Goal: Task Accomplishment & Management: Use online tool/utility

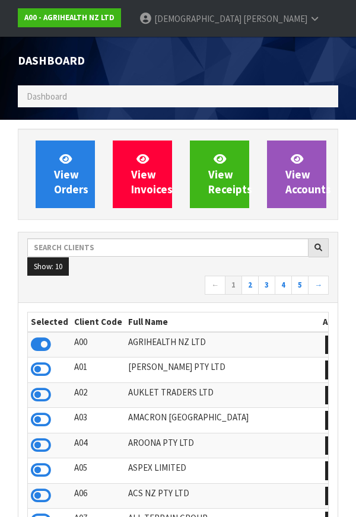
scroll to position [30, 0]
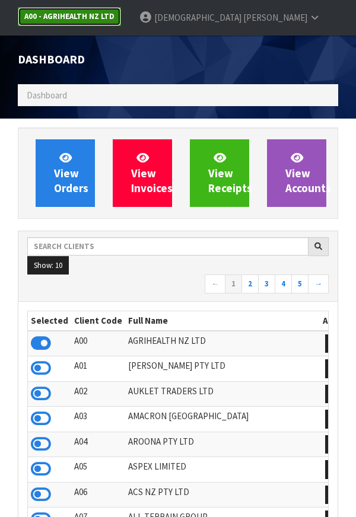
click at [80, 23] on link "A00 - AGRIHEALTH NZ LTD" at bounding box center [69, 16] width 103 height 19
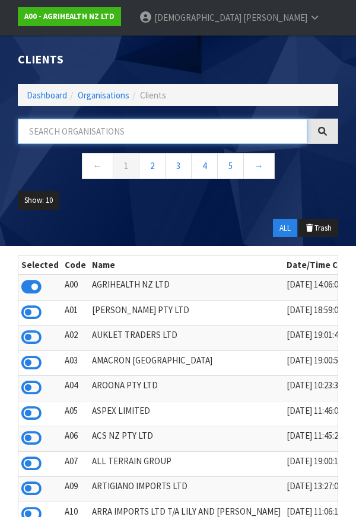
click at [169, 137] on input "text" at bounding box center [163, 132] width 290 height 26
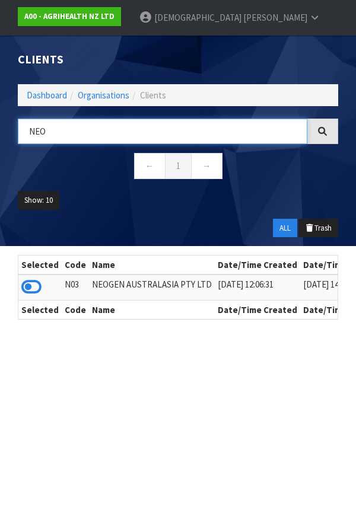
type input "NEO"
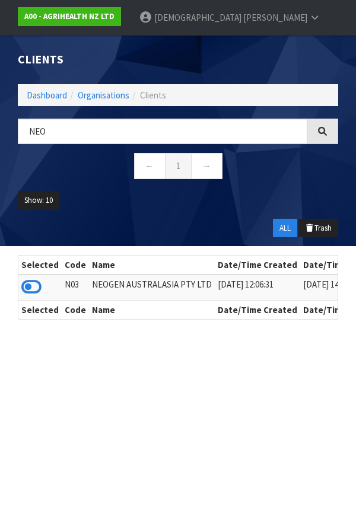
click at [218, 217] on ul "Show: 10 5 10 25 50" at bounding box center [178, 205] width 320 height 28
click at [34, 292] on icon at bounding box center [31, 287] width 20 height 18
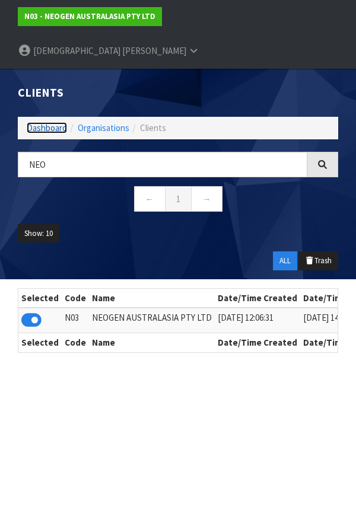
click at [42, 122] on link "Dashboard" at bounding box center [47, 127] width 40 height 11
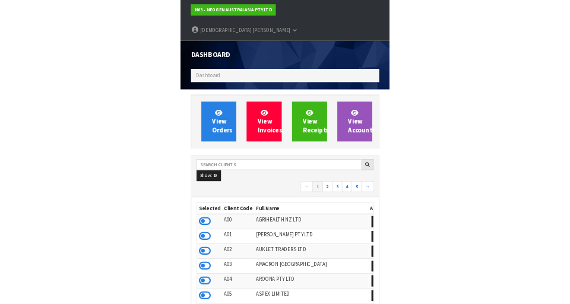
scroll to position [939, 338]
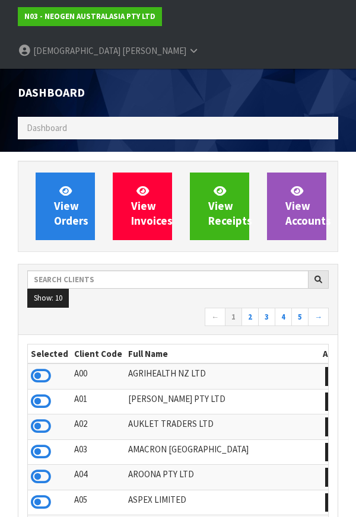
click at [192, 117] on ol "Dashboard" at bounding box center [178, 128] width 320 height 22
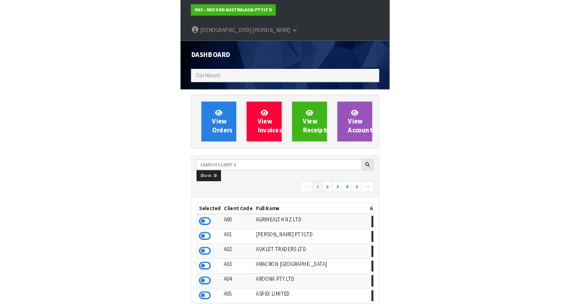
scroll to position [1017, 409]
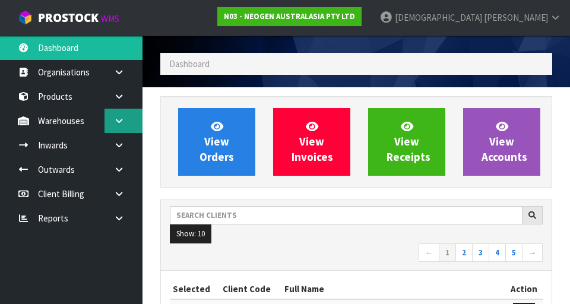
click at [107, 116] on link at bounding box center [123, 121] width 38 height 24
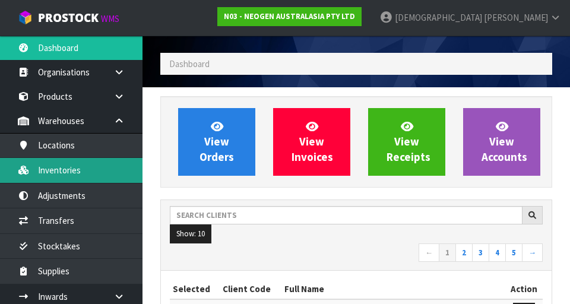
click at [71, 171] on link "Inventories" at bounding box center [71, 170] width 142 height 24
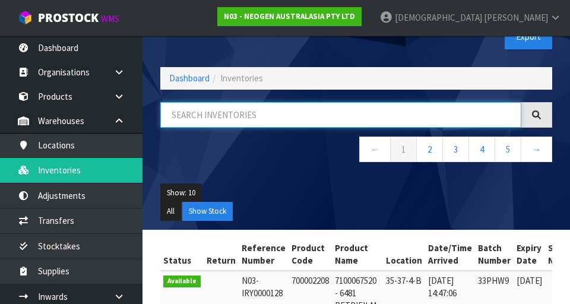
click at [253, 118] on input "text" at bounding box center [340, 115] width 361 height 26
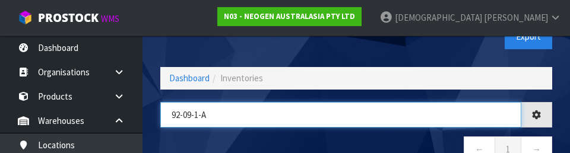
click at [320, 126] on input "92-09-1-a" at bounding box center [340, 115] width 361 height 26
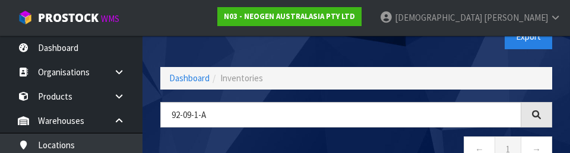
click at [355, 137] on nav "← 1 →" at bounding box center [356, 150] width 392 height 29
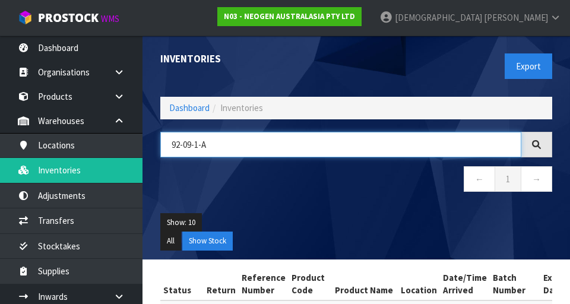
click at [230, 141] on input "92-09-1-A" at bounding box center [340, 145] width 361 height 26
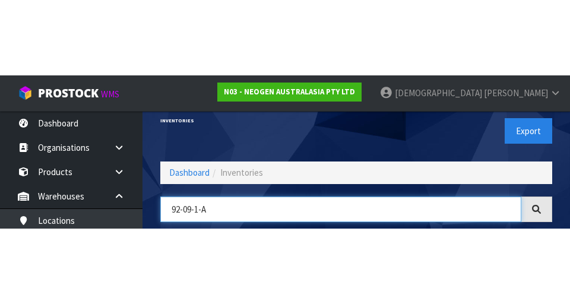
scroll to position [68, 0]
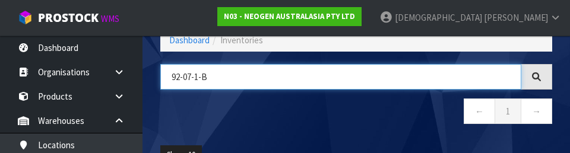
type input "92-07-1-B"
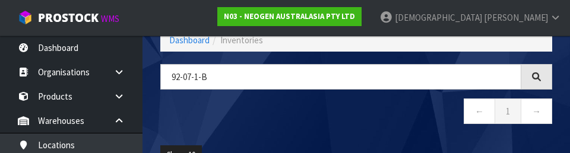
click at [355, 125] on nav "← 1 →" at bounding box center [356, 112] width 392 height 29
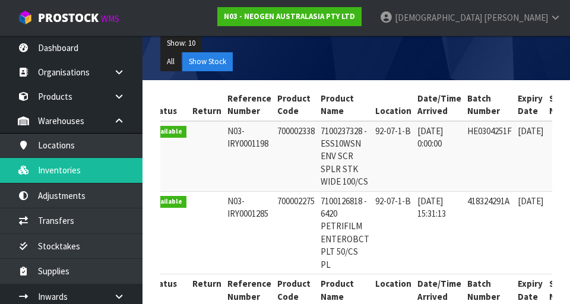
scroll to position [0, 15]
copy td "700002338"
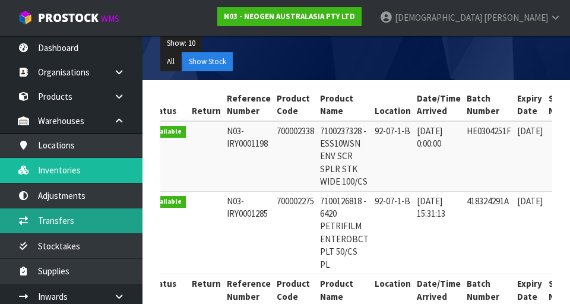
click at [93, 217] on link "Transfers" at bounding box center [71, 220] width 142 height 24
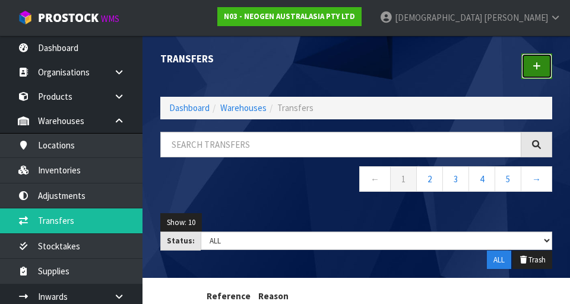
click at [355, 72] on link at bounding box center [536, 66] width 31 height 26
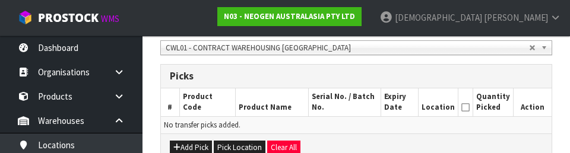
scroll to position [280, 0]
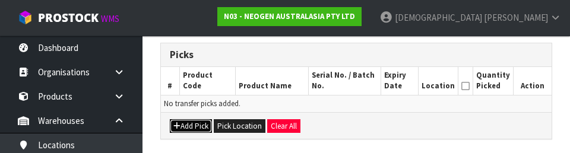
click at [190, 128] on button "Add Pick" at bounding box center [191, 126] width 42 height 14
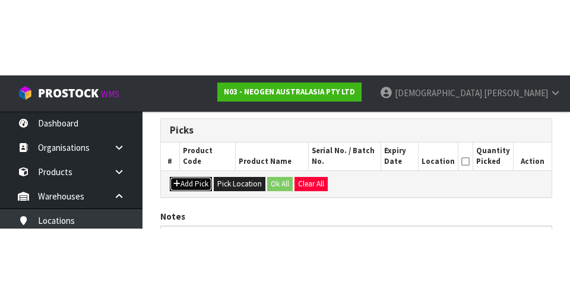
scroll to position [271, 0]
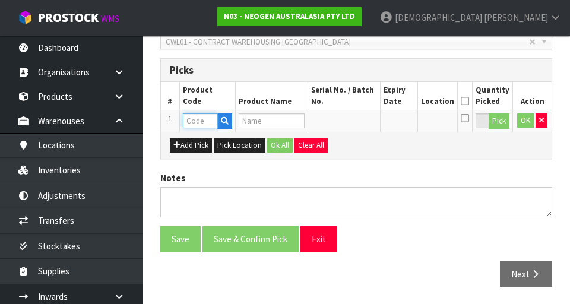
paste input "700002338"
type input "700002338"
type input "7100237328 - ESS10WSN ENV SCR SPLR STK WIDE 100/CS"
type input "700002338"
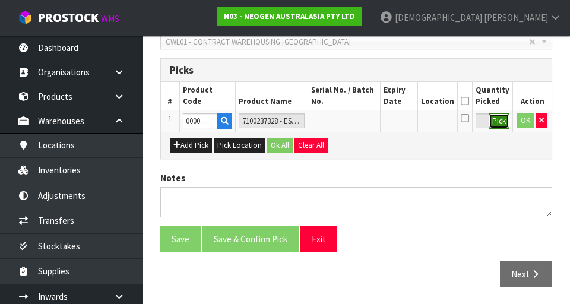
click at [355, 125] on button "Pick" at bounding box center [498, 120] width 21 height 15
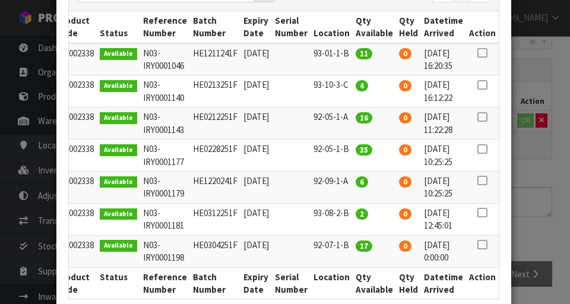
scroll to position [0, 27]
click at [355, 244] on icon at bounding box center [481, 244] width 9 height 1
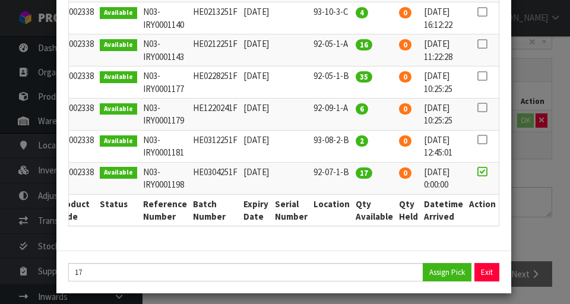
scroll to position [268, 0]
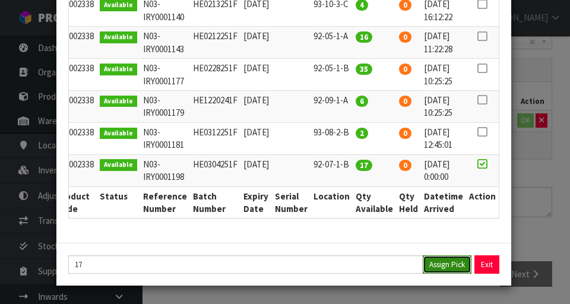
click at [355, 265] on button "Assign Pick" at bounding box center [446, 264] width 49 height 18
type input "17"
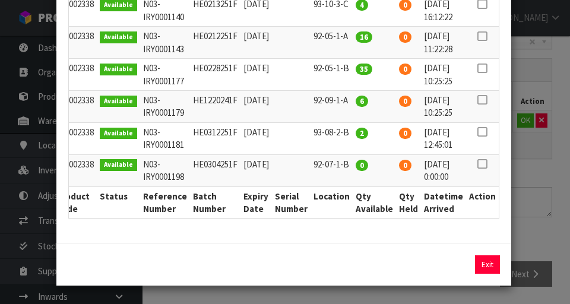
click at [355, 218] on div "Pick Line Picks Product Code Product Name Serial No. / Batch No. Expiry Date Lo…" at bounding box center [285, 152] width 570 height 304
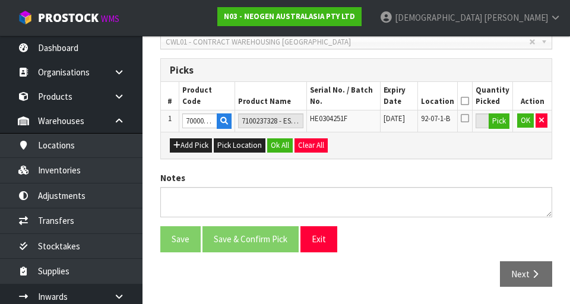
click at [355, 101] on icon at bounding box center [464, 101] width 8 height 1
click at [280, 146] on button "Ok All" at bounding box center [280, 145] width 26 height 14
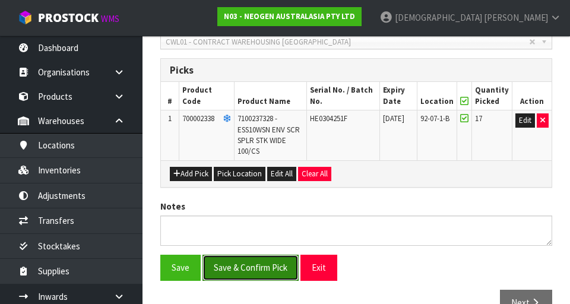
click at [266, 265] on button "Save & Confirm Pick" at bounding box center [250, 268] width 96 height 26
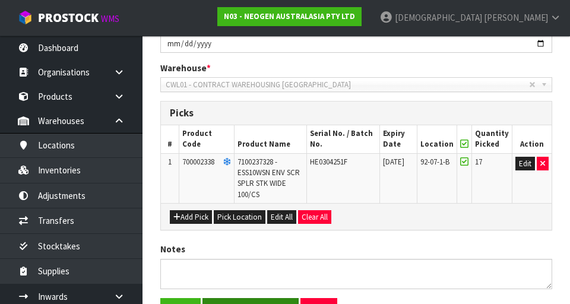
scroll to position [0, 0]
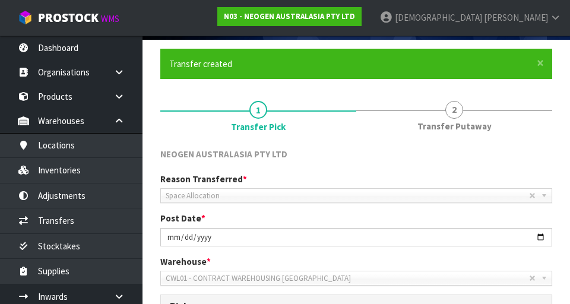
scroll to position [85, 0]
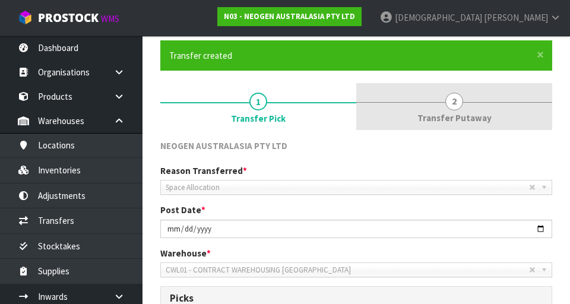
click at [355, 116] on span "Transfer Putaway" at bounding box center [454, 118] width 74 height 12
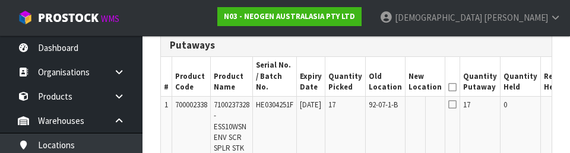
scroll to position [0, 60]
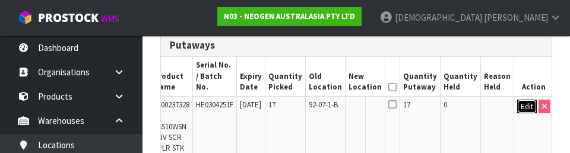
click at [355, 100] on button "Edit" at bounding box center [527, 107] width 20 height 14
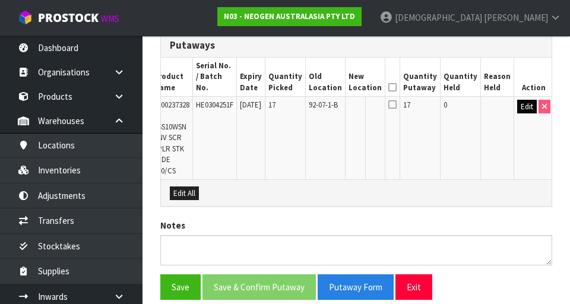
scroll to position [0, 56]
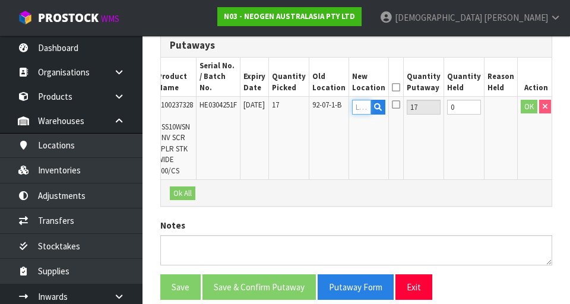
click at [355, 100] on input "text" at bounding box center [361, 107] width 19 height 15
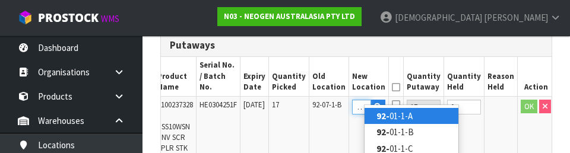
scroll to position [0, 10]
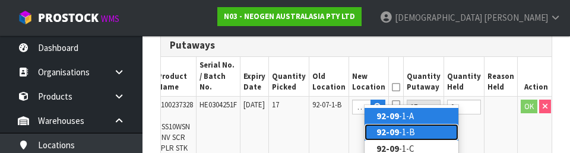
click at [355, 133] on link "92-09 -1-B" at bounding box center [411, 132] width 94 height 16
type input "92-09-1-B"
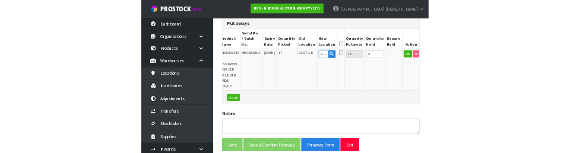
scroll to position [333, 0]
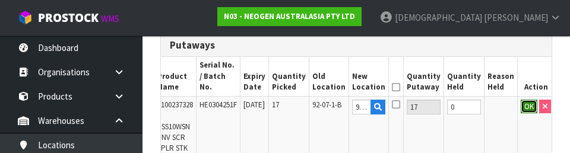
click at [355, 100] on button "OK" at bounding box center [528, 107] width 17 height 14
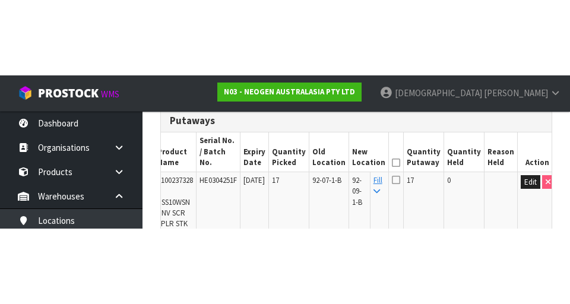
scroll to position [338, 0]
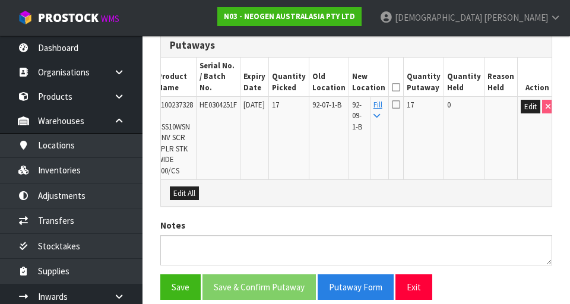
click at [355, 87] on icon at bounding box center [396, 87] width 8 height 1
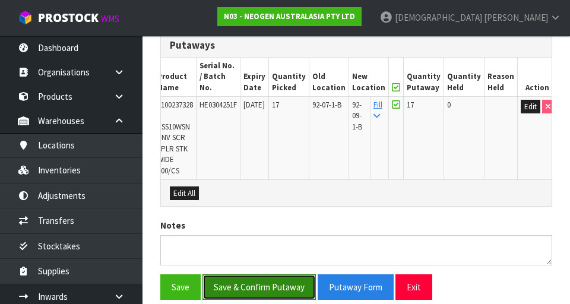
click at [271, 277] on button "Save & Confirm Putaway" at bounding box center [258, 287] width 113 height 26
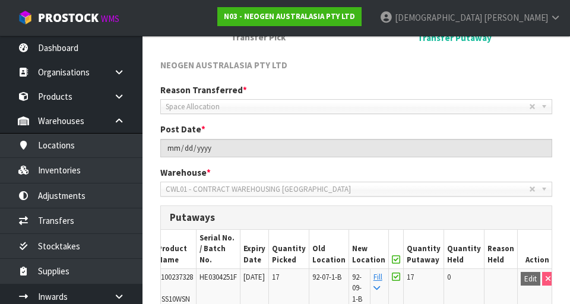
scroll to position [0, 0]
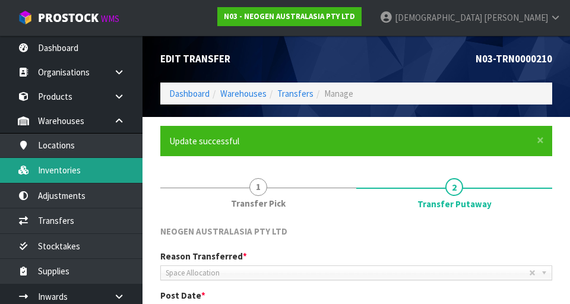
click at [71, 173] on link "Inventories" at bounding box center [71, 170] width 142 height 24
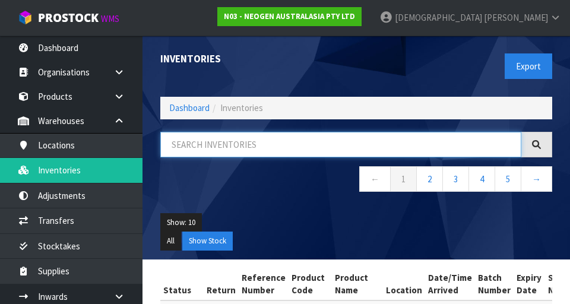
click at [251, 141] on input "text" at bounding box center [340, 145] width 361 height 26
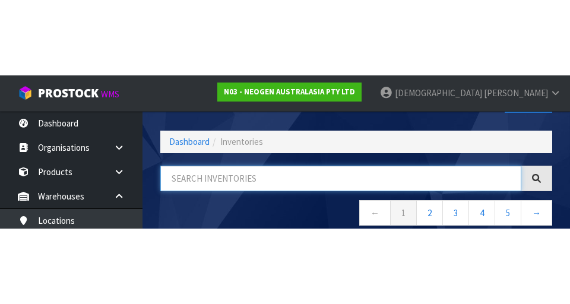
scroll to position [68, 0]
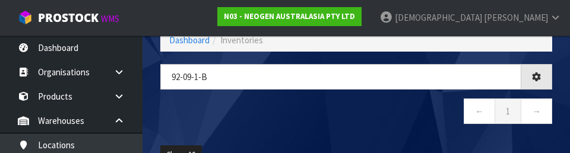
click at [335, 108] on nav "← 1 →" at bounding box center [356, 112] width 392 height 29
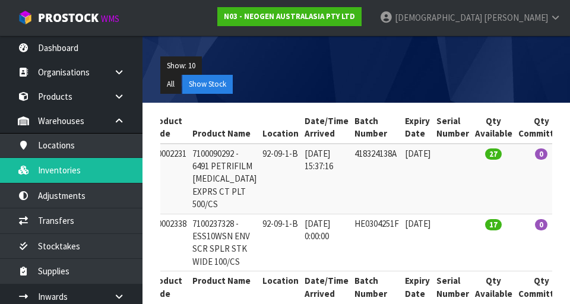
scroll to position [0, 0]
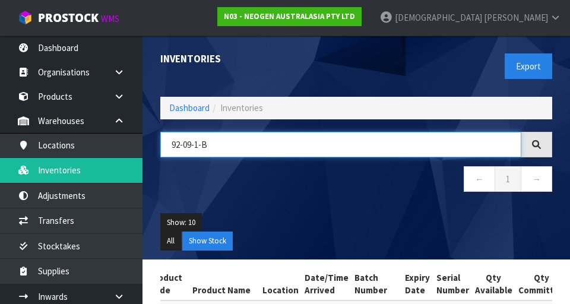
click at [251, 147] on input "92-09-1-B" at bounding box center [340, 145] width 361 height 26
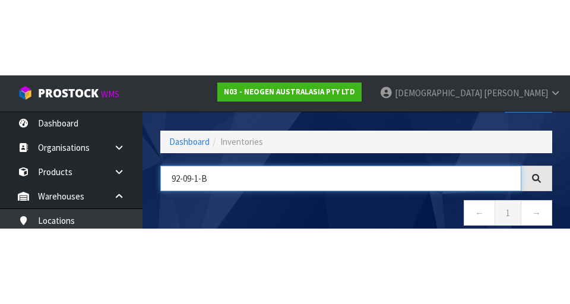
scroll to position [68, 0]
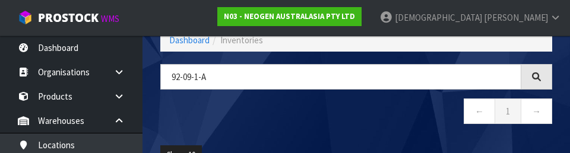
click at [329, 113] on nav "← 1 →" at bounding box center [356, 112] width 392 height 29
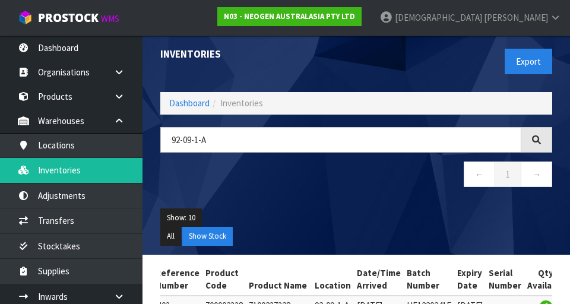
scroll to position [0, 0]
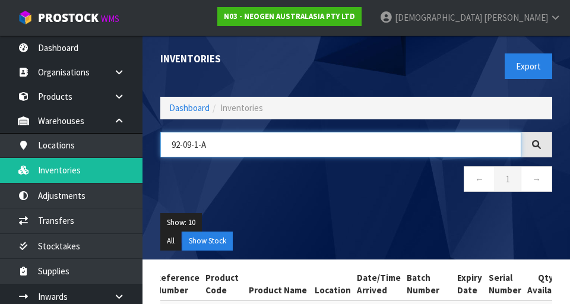
click at [194, 141] on input "92-09-1-A" at bounding box center [340, 145] width 361 height 26
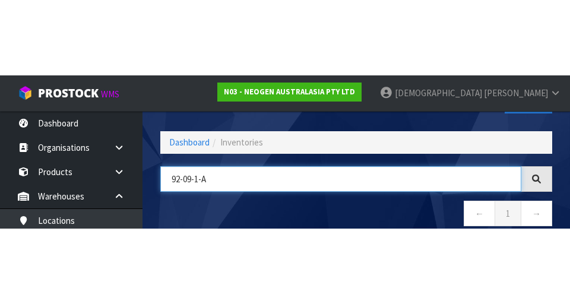
scroll to position [68, 0]
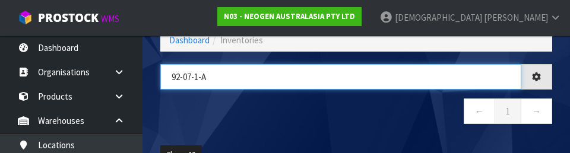
click at [242, 74] on input "92-07-1-A" at bounding box center [340, 77] width 361 height 26
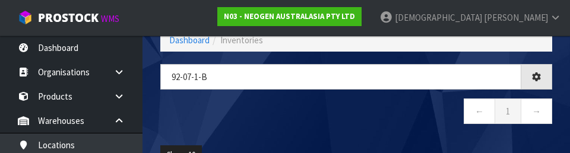
click at [324, 106] on nav "← 1 →" at bounding box center [356, 112] width 392 height 29
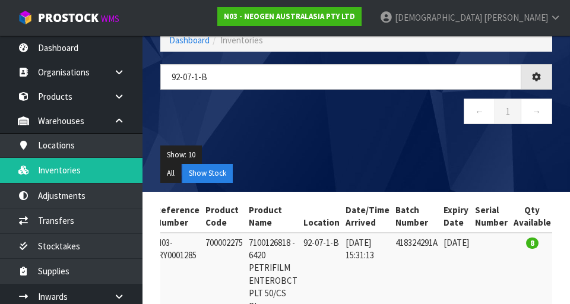
type input "92-07-1-B"
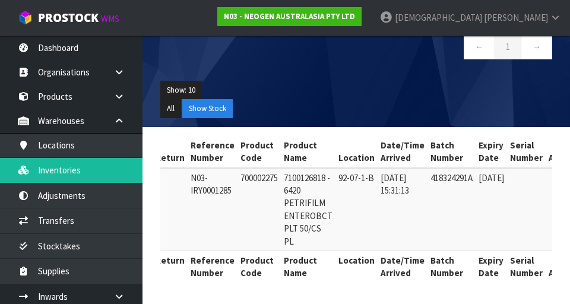
scroll to position [0, 47]
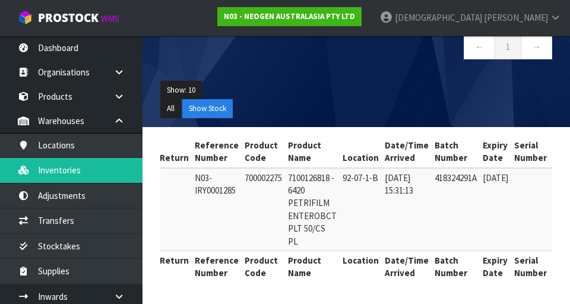
copy td "700002275"
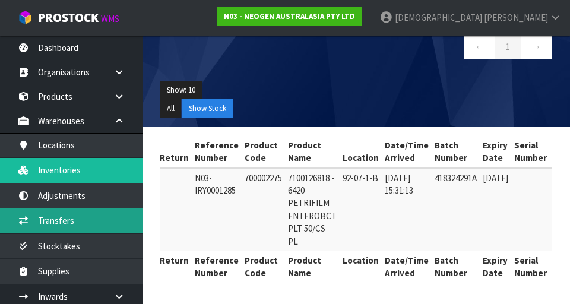
click at [77, 218] on link "Transfers" at bounding box center [71, 220] width 142 height 24
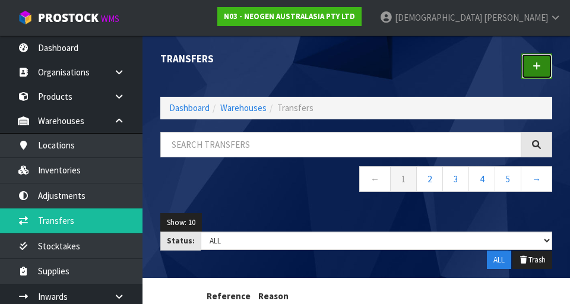
click at [355, 64] on link at bounding box center [536, 66] width 31 height 26
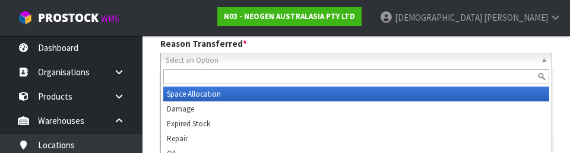
scroll to position [164, 0]
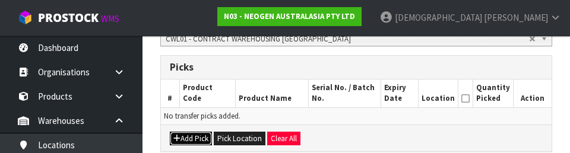
click at [202, 141] on button "Add Pick" at bounding box center [191, 139] width 42 height 14
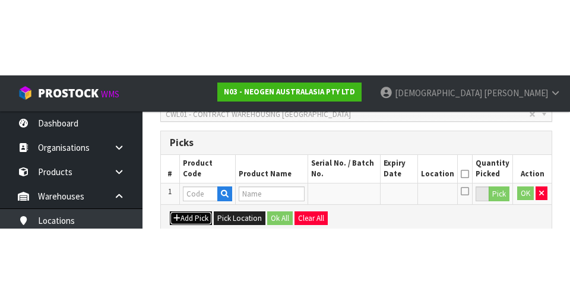
scroll to position [271, 0]
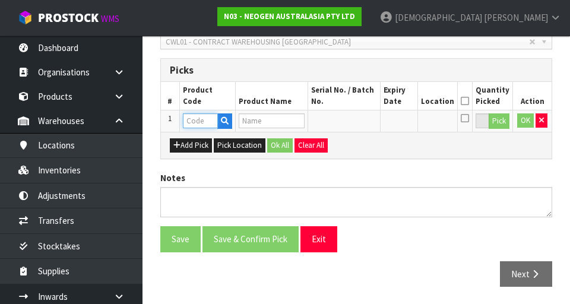
paste input "700002275"
type input "700002275"
type input "7100126818 - 6420 PETRIFILM ENTEROBCT PLT 50/CS PL"
type input "700002275"
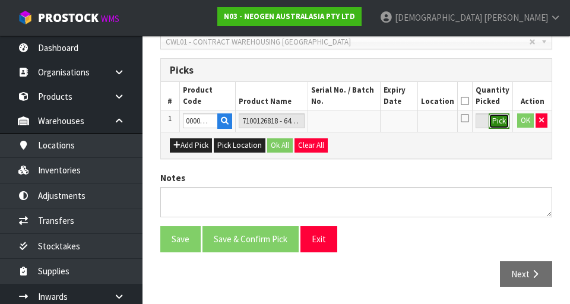
click at [355, 122] on button "Pick" at bounding box center [498, 120] width 21 height 15
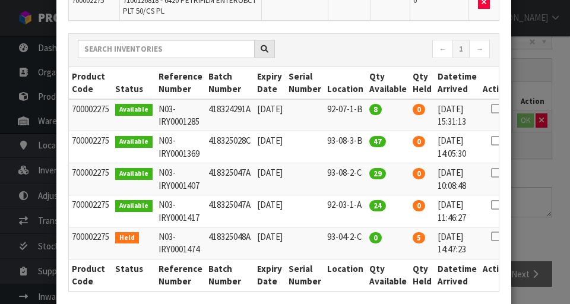
scroll to position [0, 26]
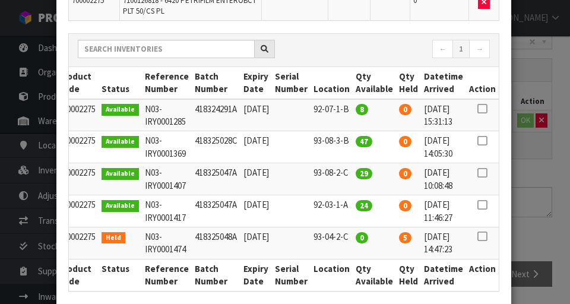
click at [355, 109] on icon at bounding box center [481, 109] width 9 height 1
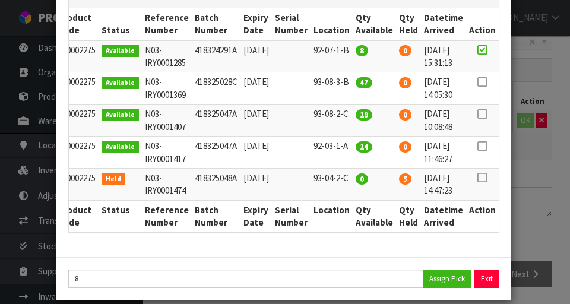
scroll to position [202, 0]
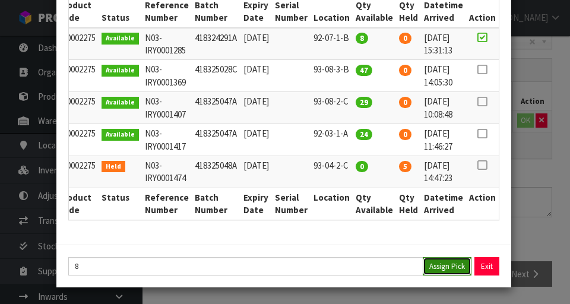
click at [355, 268] on button "Assign Pick" at bounding box center [446, 266] width 49 height 18
type input "8"
click at [355, 201] on div "Pick Line Picks Product Code Product Name Serial No. / Batch No. Expiry Date Lo…" at bounding box center [285, 152] width 570 height 304
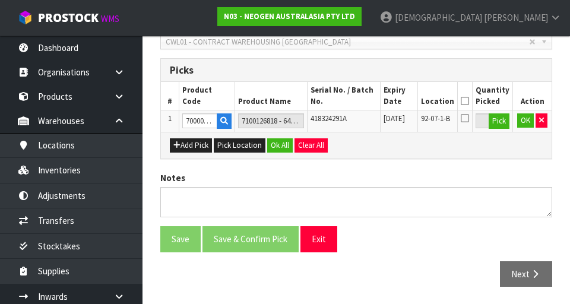
click at [355, 101] on icon at bounding box center [464, 101] width 8 height 1
click at [279, 143] on button "Ok All" at bounding box center [280, 145] width 26 height 14
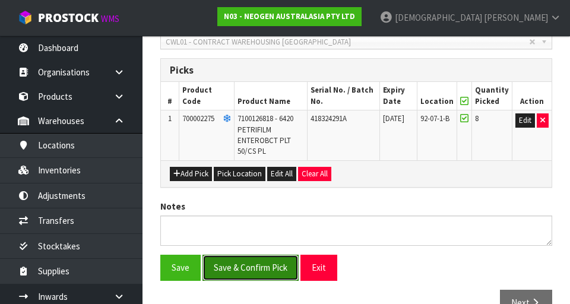
click at [261, 267] on button "Save & Confirm Pick" at bounding box center [250, 268] width 96 height 26
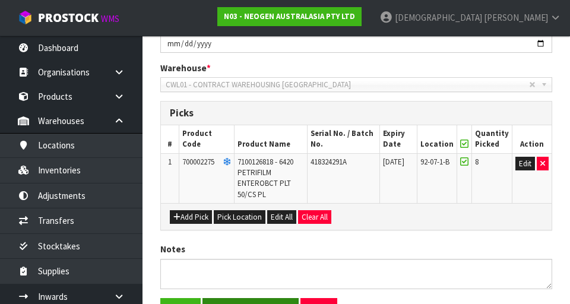
scroll to position [0, 0]
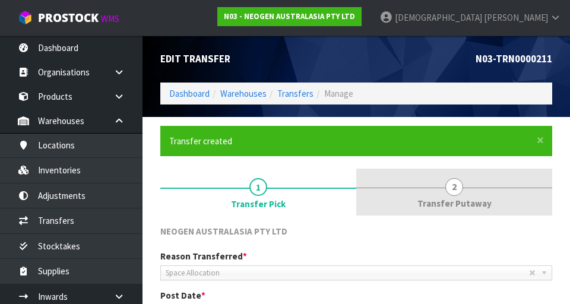
click at [355, 179] on link "2 Transfer Putaway" at bounding box center [454, 191] width 196 height 47
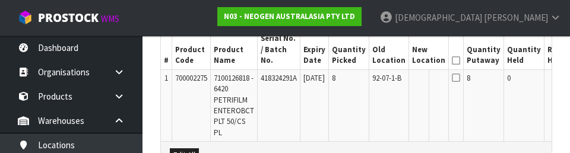
scroll to position [0, 60]
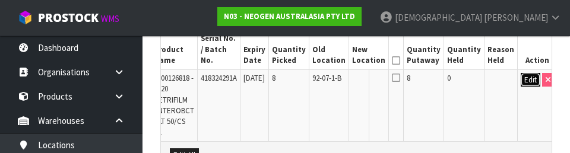
click at [355, 73] on button "Edit" at bounding box center [530, 80] width 20 height 14
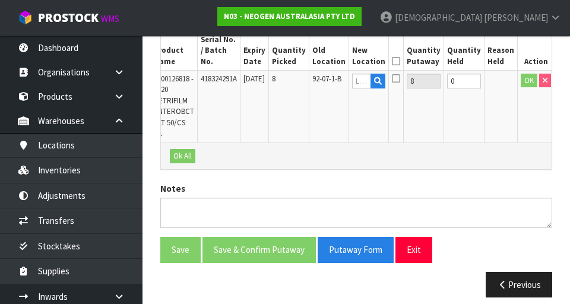
scroll to position [0, 57]
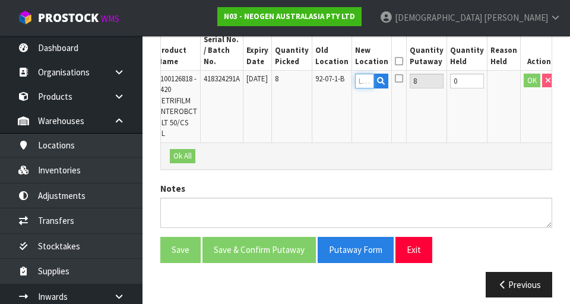
click at [355, 74] on input "text" at bounding box center [364, 81] width 19 height 15
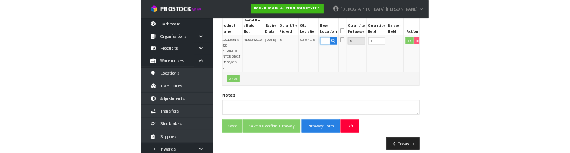
scroll to position [358, 0]
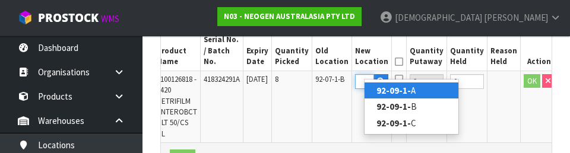
type input "92-09-1-B"
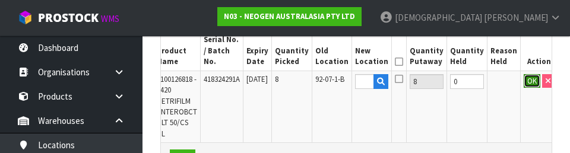
click at [355, 74] on button "OK" at bounding box center [531, 81] width 17 height 14
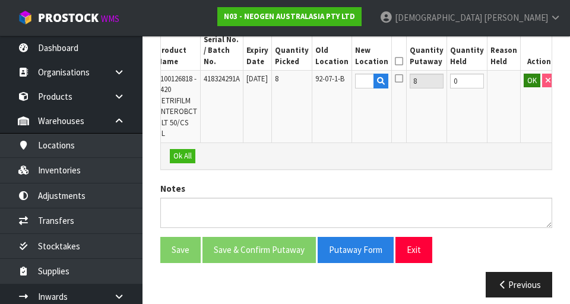
scroll to position [0, 0]
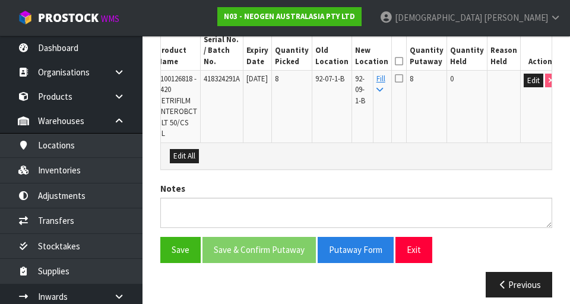
click at [355, 61] on icon at bounding box center [399, 61] width 8 height 1
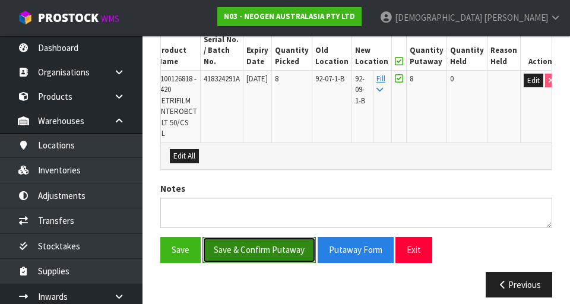
click at [267, 241] on button "Save & Confirm Putaway" at bounding box center [258, 250] width 113 height 26
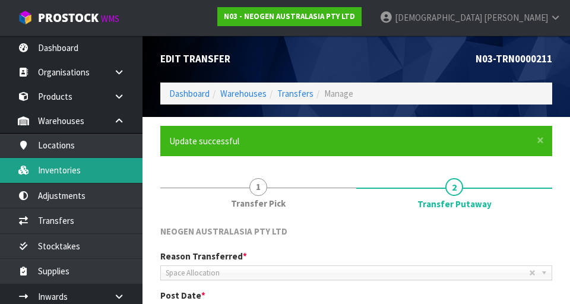
click at [63, 169] on link "Inventories" at bounding box center [71, 170] width 142 height 24
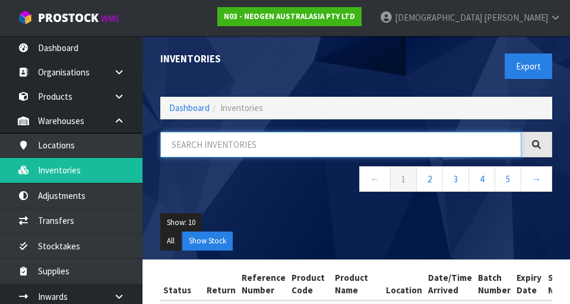
click at [312, 147] on input "text" at bounding box center [340, 145] width 361 height 26
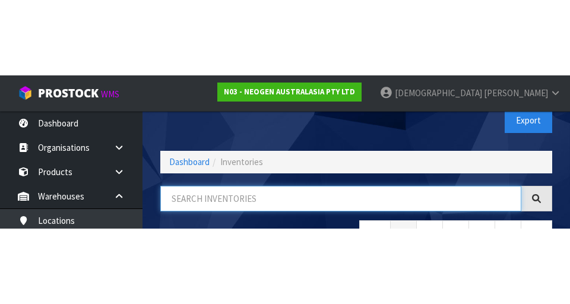
scroll to position [68, 0]
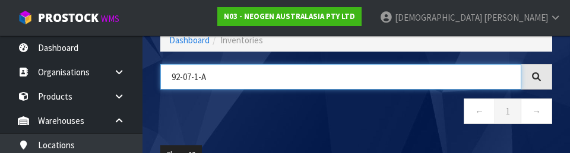
type input "92-07-1-A"
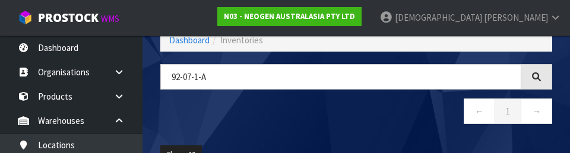
click at [336, 106] on nav "← 1 →" at bounding box center [356, 112] width 392 height 29
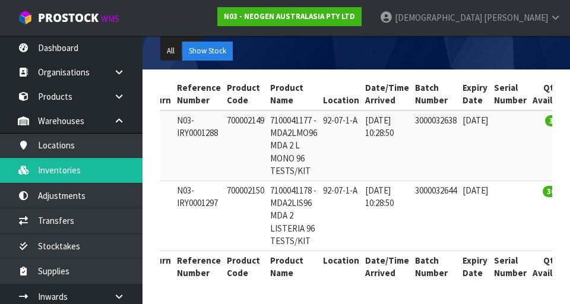
scroll to position [0, 82]
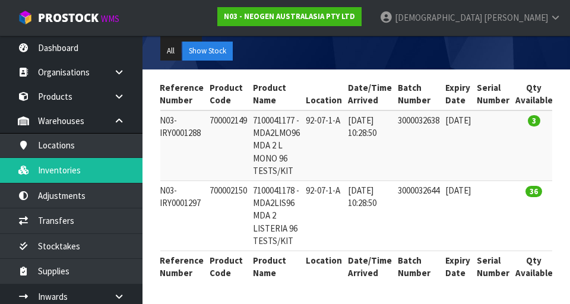
copy td "700002149"
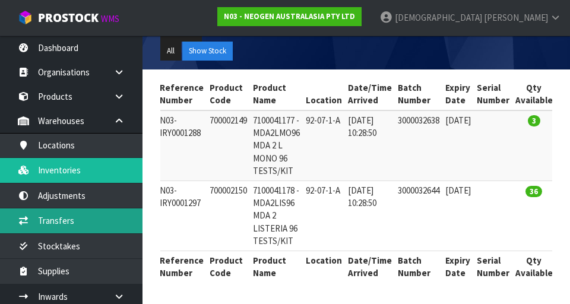
click at [67, 218] on link "Transfers" at bounding box center [71, 220] width 142 height 24
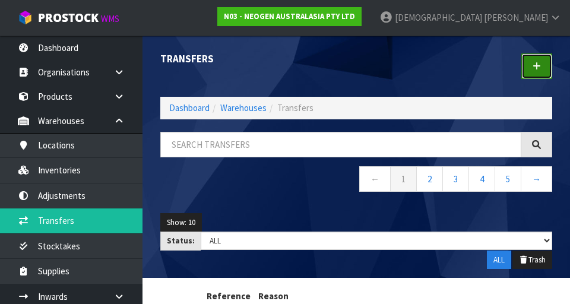
click at [355, 63] on link at bounding box center [536, 66] width 31 height 26
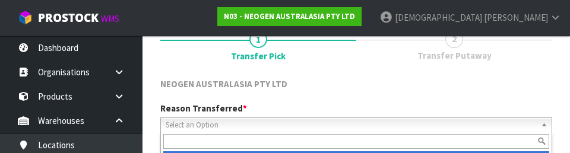
scroll to position [164, 0]
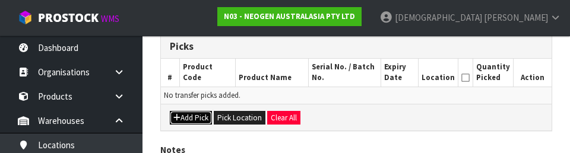
click at [201, 117] on button "Add Pick" at bounding box center [191, 118] width 42 height 14
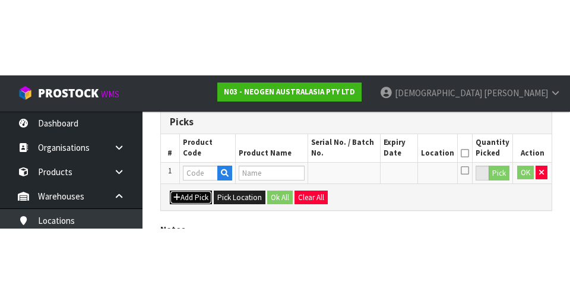
scroll to position [271, 0]
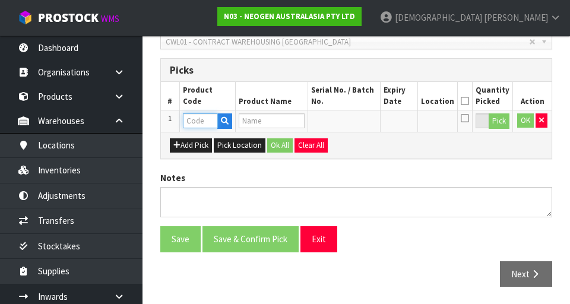
paste input "700002149"
type input "700002149"
type input "7100041177 - MDA2LMO96 MDA 2 L MONO 96 TESTS/KIT"
type input "700002149"
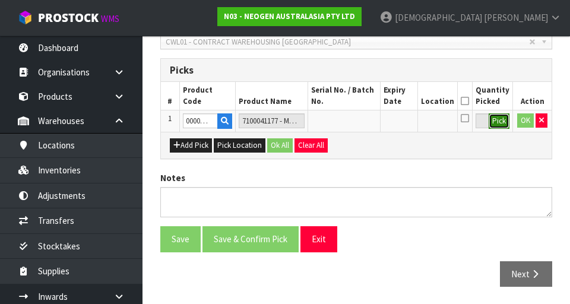
click at [355, 118] on button "Pick" at bounding box center [498, 120] width 21 height 15
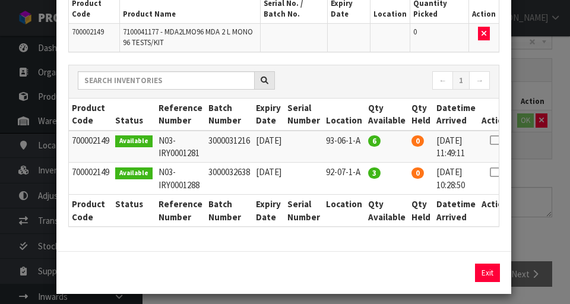
scroll to position [0, 26]
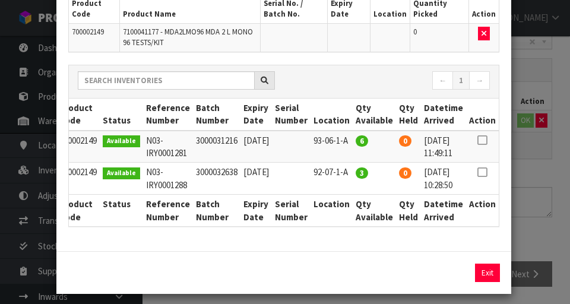
click at [355, 172] on icon at bounding box center [481, 172] width 9 height 1
click at [355, 273] on button "Assign Pick" at bounding box center [446, 272] width 49 height 18
type input "3"
click at [355, 198] on div "Pick Line Picks Product Code Product Name Serial No. / Batch No. Expiry Date Lo…" at bounding box center [285, 152] width 570 height 304
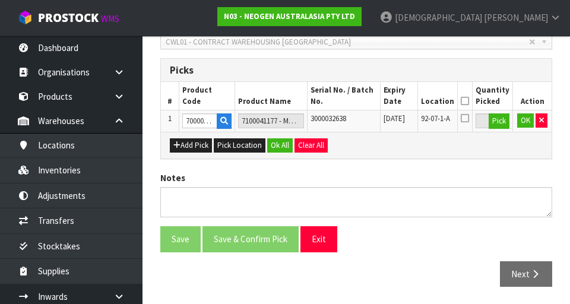
click at [355, 101] on icon at bounding box center [464, 101] width 8 height 1
click at [277, 142] on button "Ok All" at bounding box center [280, 145] width 26 height 14
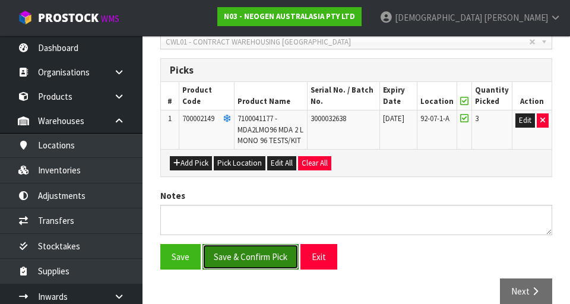
click at [264, 269] on button "Save & Confirm Pick" at bounding box center [250, 257] width 96 height 26
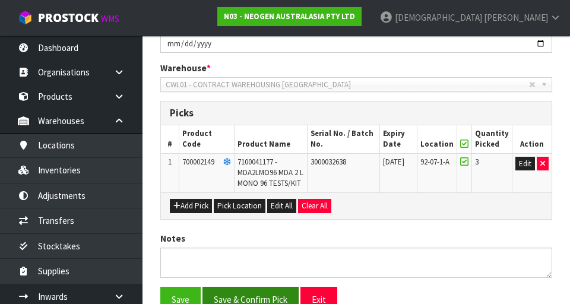
scroll to position [0, 0]
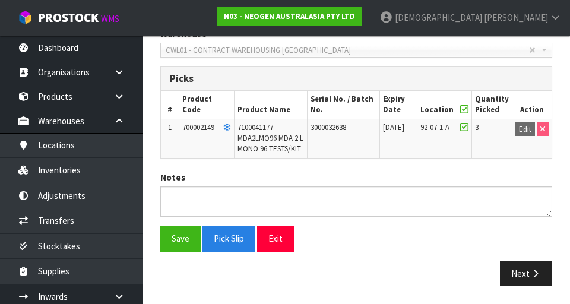
scroll to position [316, 0]
click at [355, 279] on button "Next" at bounding box center [526, 273] width 52 height 26
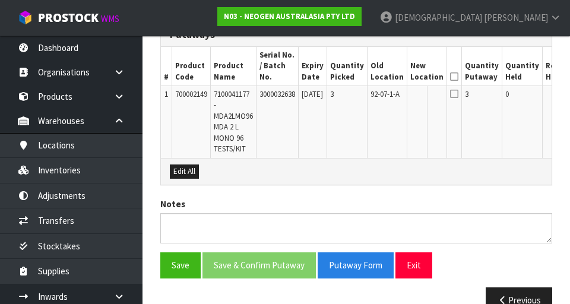
scroll to position [349, 0]
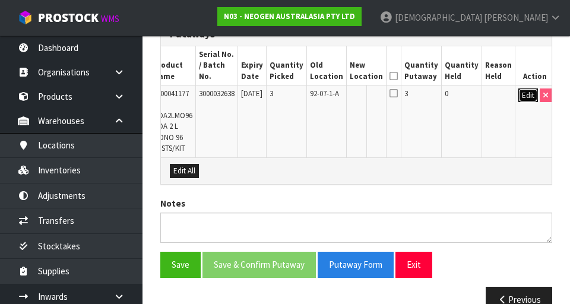
click at [355, 88] on button "Edit" at bounding box center [528, 95] width 20 height 14
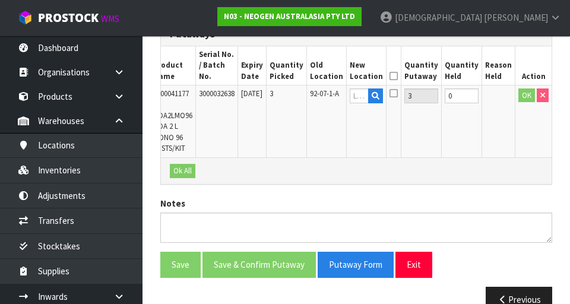
scroll to position [0, 57]
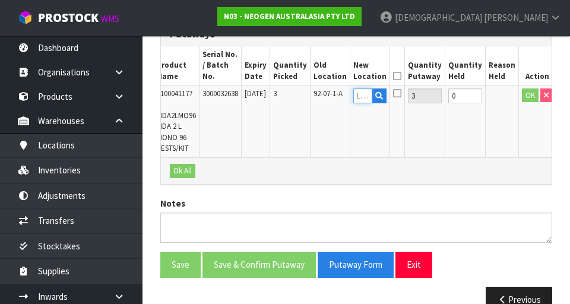
click at [355, 88] on input "text" at bounding box center [362, 95] width 19 height 15
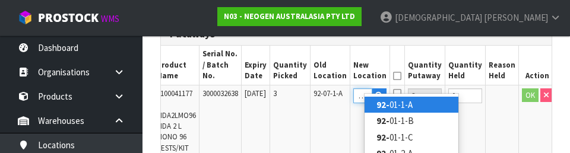
scroll to position [0, 9]
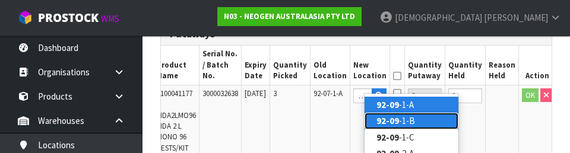
click at [355, 122] on link "92-09 -1-B" at bounding box center [411, 121] width 94 height 16
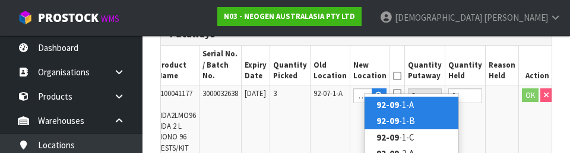
type input "92-09-1-B"
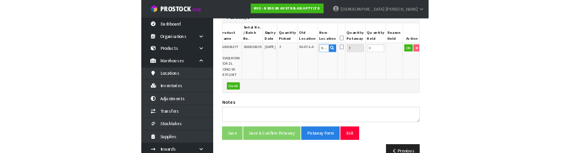
scroll to position [344, 0]
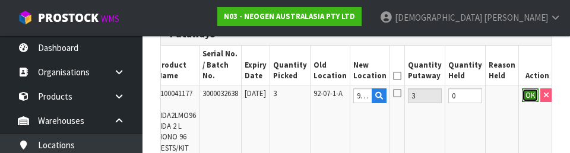
click at [355, 91] on button "OK" at bounding box center [529, 95] width 17 height 14
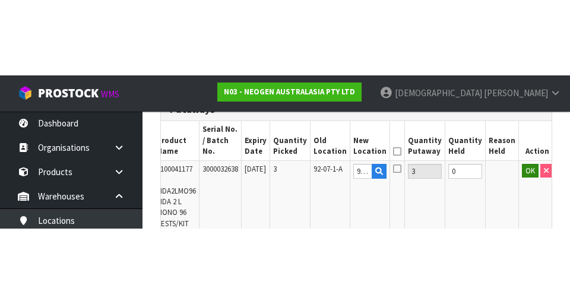
scroll to position [349, 0]
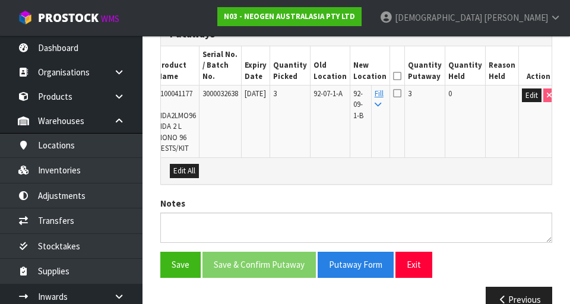
click at [355, 76] on icon at bounding box center [397, 76] width 8 height 1
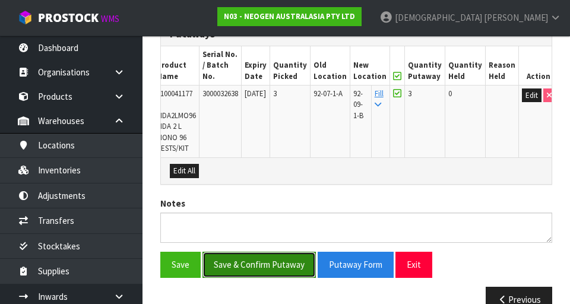
click at [273, 252] on button "Save & Confirm Putaway" at bounding box center [258, 265] width 113 height 26
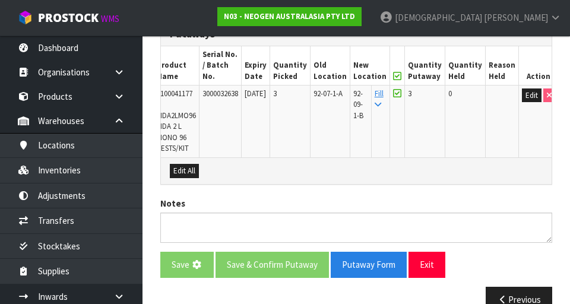
scroll to position [0, 0]
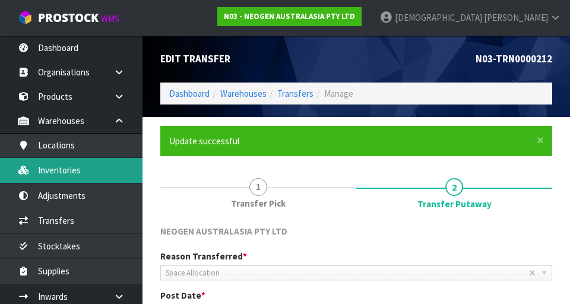
click at [74, 176] on link "Inventories" at bounding box center [71, 170] width 142 height 24
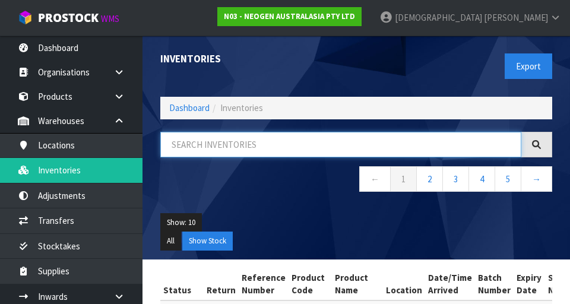
click at [260, 148] on input "text" at bounding box center [340, 145] width 361 height 26
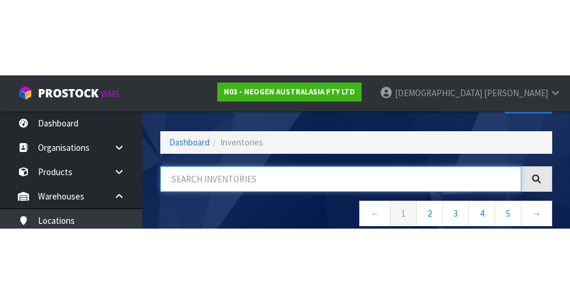
scroll to position [68, 0]
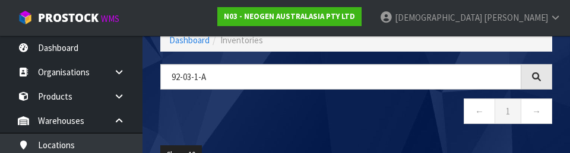
click at [355, 116] on nav "← 1 →" at bounding box center [356, 112] width 392 height 29
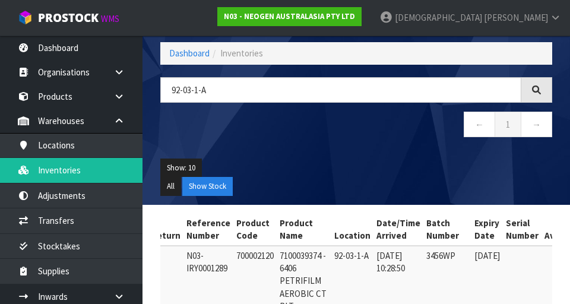
scroll to position [55, 0]
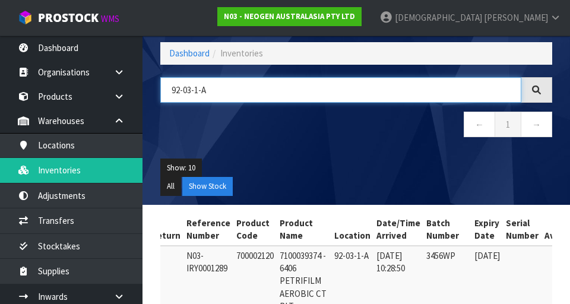
click at [192, 91] on input "92-03-1-A" at bounding box center [340, 90] width 361 height 26
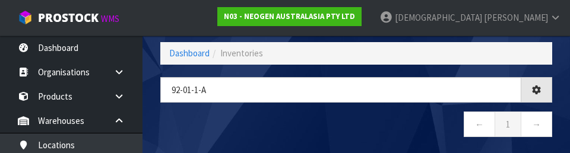
click at [281, 125] on nav "← 1 →" at bounding box center [356, 126] width 392 height 29
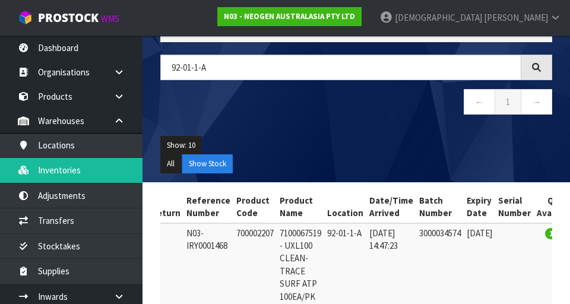
scroll to position [78, 0]
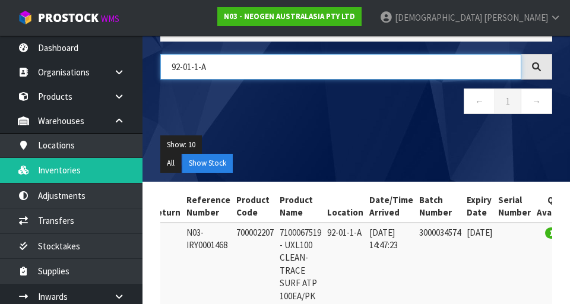
click at [253, 67] on input "92-01-1-A" at bounding box center [340, 67] width 361 height 26
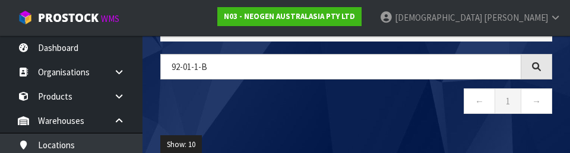
click at [355, 113] on nav "← 1 →" at bounding box center [356, 102] width 392 height 29
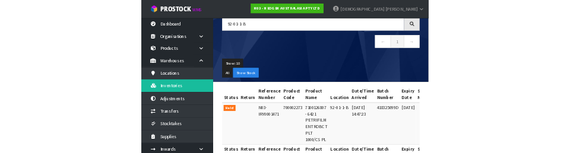
scroll to position [0, 0]
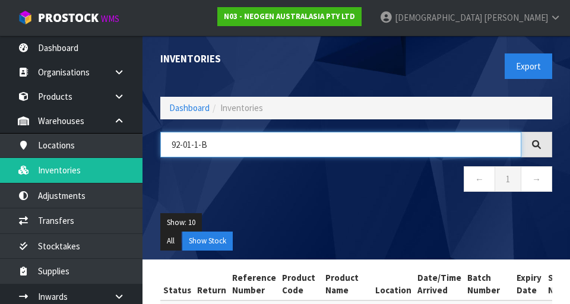
click at [224, 145] on input "92-01-1-B" at bounding box center [340, 145] width 361 height 26
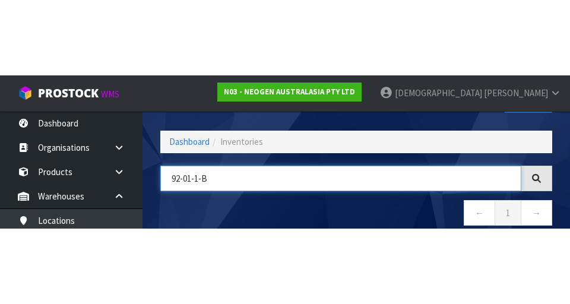
scroll to position [68, 0]
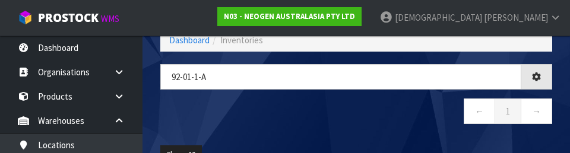
click at [292, 120] on nav "← 1 →" at bounding box center [356, 112] width 392 height 29
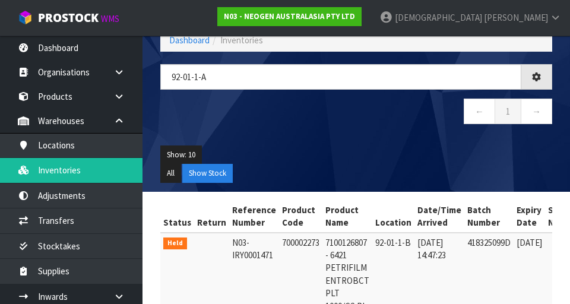
type input "92-01-1-A"
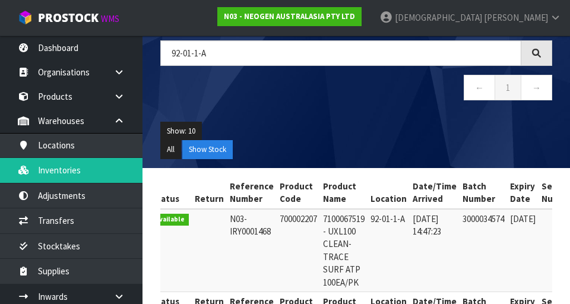
scroll to position [0, 0]
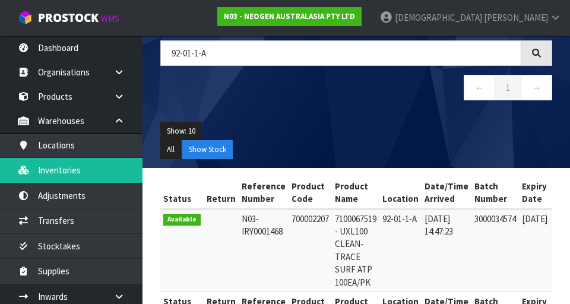
copy td "700002207"
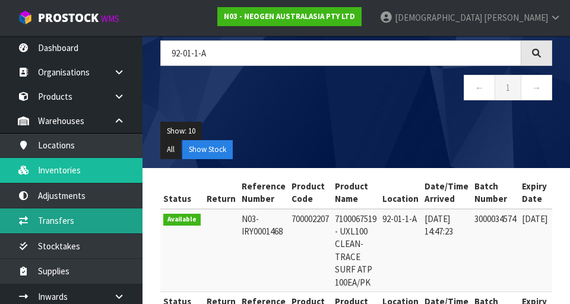
click at [74, 216] on link "Transfers" at bounding box center [71, 220] width 142 height 24
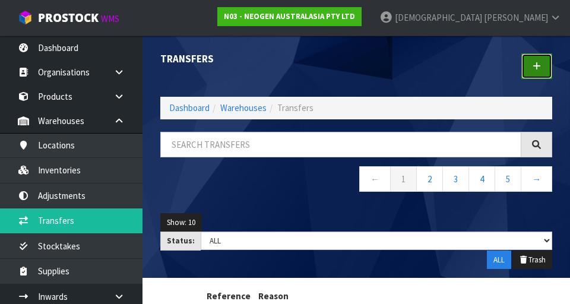
click at [355, 69] on link at bounding box center [536, 66] width 31 height 26
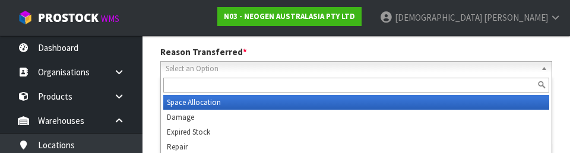
scroll to position [164, 0]
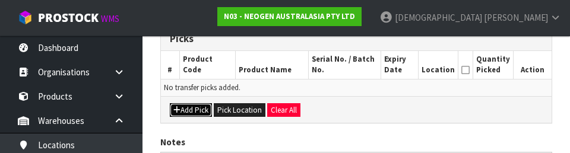
click at [193, 112] on button "Add Pick" at bounding box center [191, 110] width 42 height 14
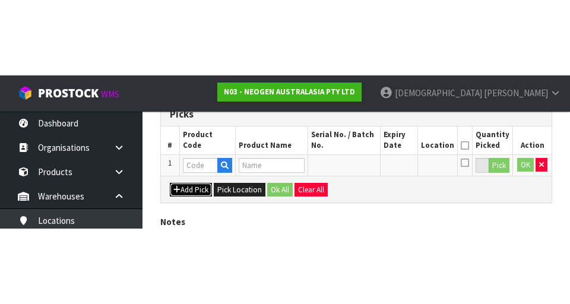
scroll to position [271, 0]
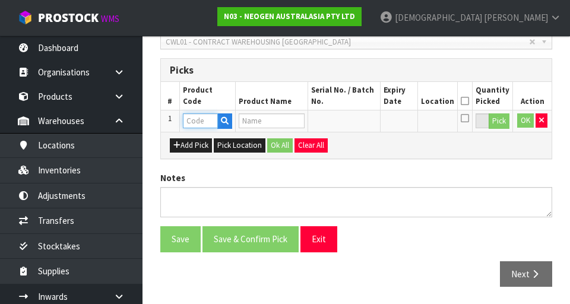
paste input "700002207"
type input "700002207"
type input "7100067519 - UXL100 CLEAN-TRACE SURF ATP 100EA/PK"
type input "700002207"
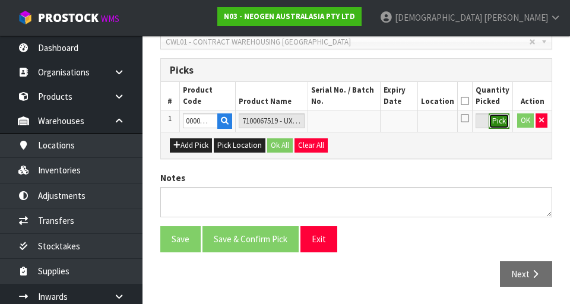
click at [355, 123] on button "Pick" at bounding box center [498, 120] width 21 height 15
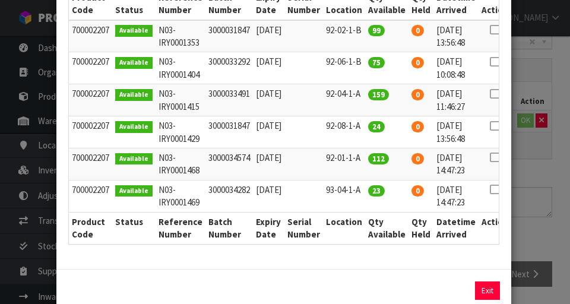
scroll to position [0, 26]
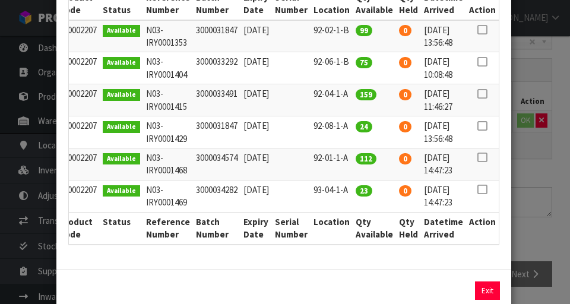
click at [355, 157] on icon at bounding box center [481, 157] width 9 height 1
click at [355, 288] on button "Assign Pick" at bounding box center [446, 290] width 49 height 18
type input "112"
click at [355, 224] on div "Pick Line Picks Product Code Product Name Serial No. / Batch No. Expiry Date Lo…" at bounding box center [285, 152] width 570 height 304
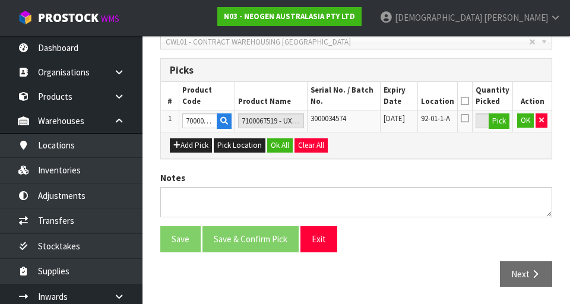
click at [355, 101] on icon at bounding box center [464, 101] width 8 height 1
click at [355, 122] on button "OK" at bounding box center [525, 120] width 17 height 14
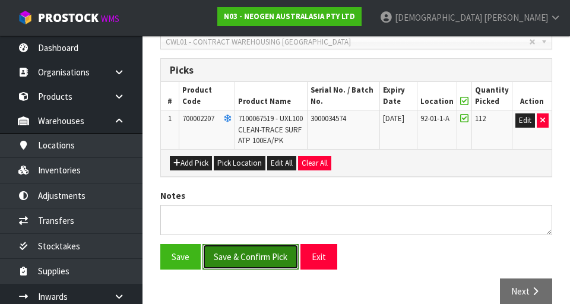
click at [265, 269] on button "Save & Confirm Pick" at bounding box center [250, 257] width 96 height 26
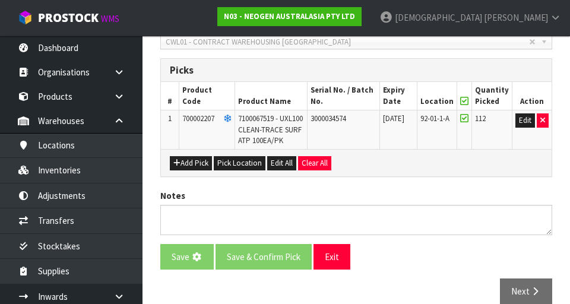
scroll to position [0, 0]
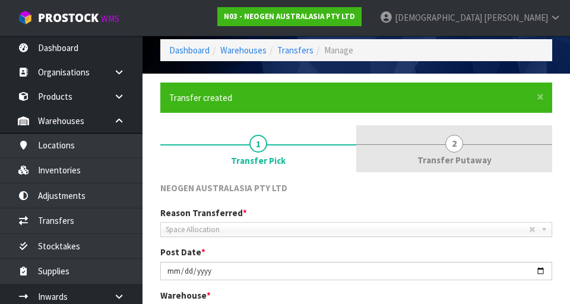
click at [355, 157] on span "Transfer Putaway" at bounding box center [454, 160] width 74 height 12
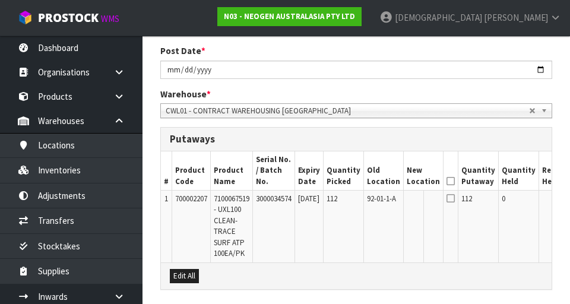
scroll to position [0, 58]
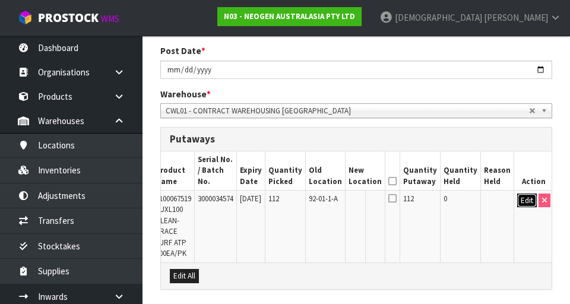
click at [355, 193] on button "Edit" at bounding box center [527, 200] width 20 height 14
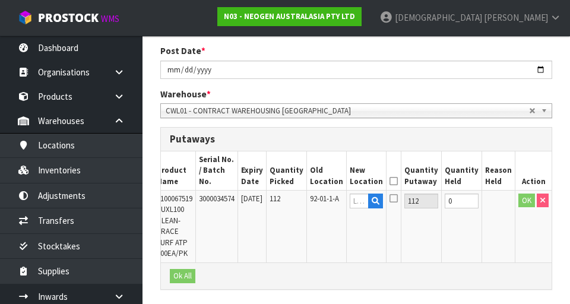
scroll to position [0, 55]
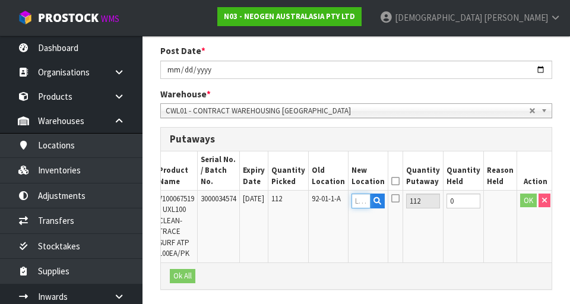
click at [355, 193] on input "text" at bounding box center [360, 200] width 19 height 15
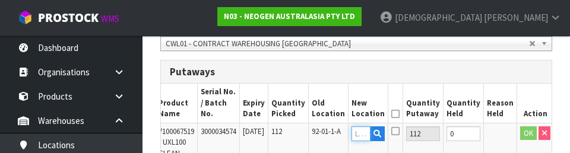
scroll to position [314, 0]
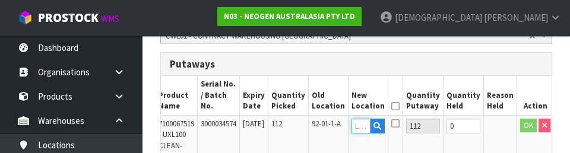
click at [355, 119] on input "text" at bounding box center [360, 126] width 19 height 15
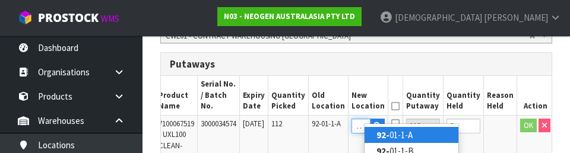
scroll to position [0, 9]
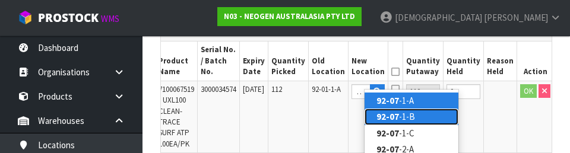
click at [355, 116] on link "92-07 -1-B" at bounding box center [411, 117] width 94 height 16
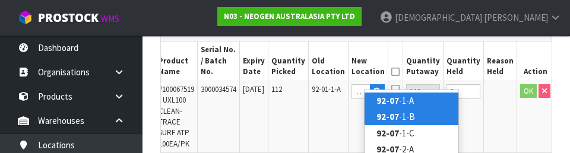
type input "92-07-1-B"
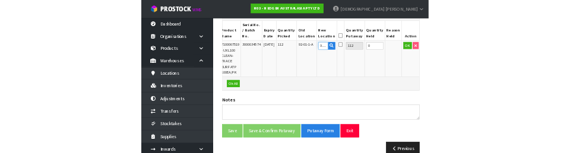
scroll to position [348, 0]
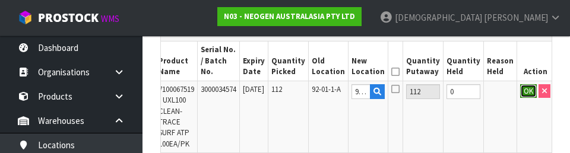
click at [355, 84] on button "OK" at bounding box center [528, 91] width 17 height 14
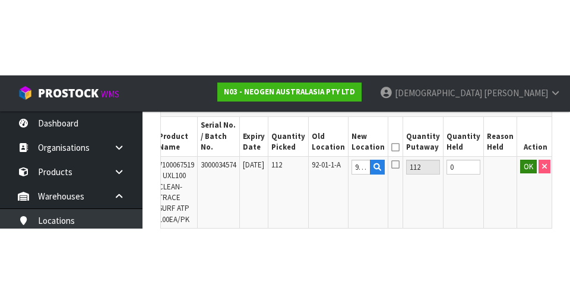
scroll to position [354, 0]
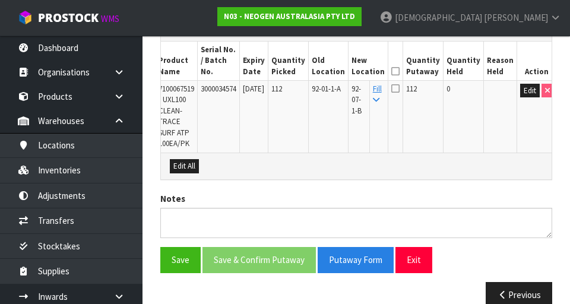
click at [355, 71] on icon at bounding box center [395, 71] width 8 height 1
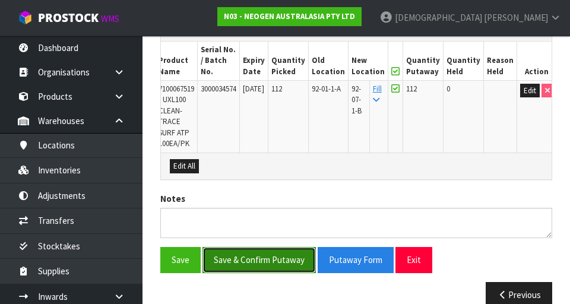
click at [266, 253] on button "Save & Confirm Putaway" at bounding box center [258, 260] width 113 height 26
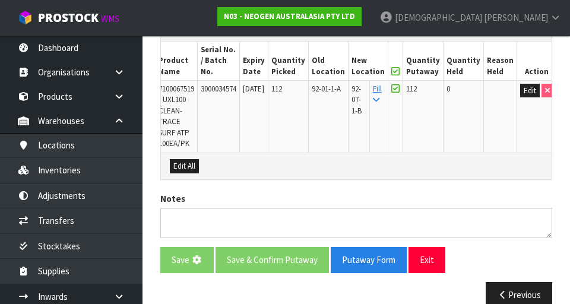
scroll to position [0, 0]
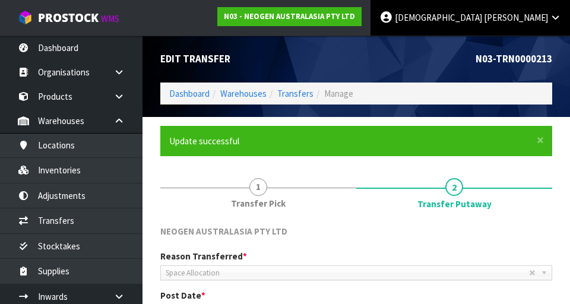
click at [355, 18] on span "Shah" at bounding box center [516, 17] width 64 height 11
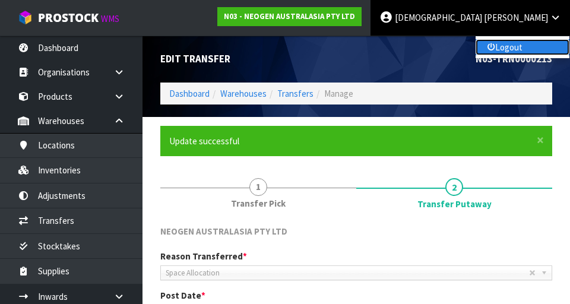
click at [355, 50] on link "Logout" at bounding box center [522, 47] width 94 height 16
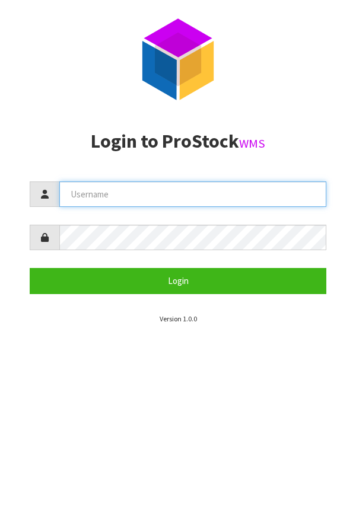
click at [198, 190] on input "text" at bounding box center [192, 195] width 267 height 26
type input "Meena"
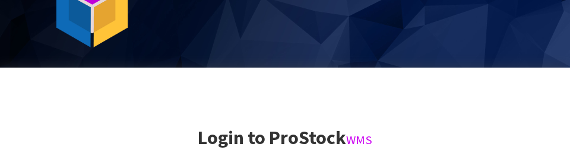
scroll to position [253, 0]
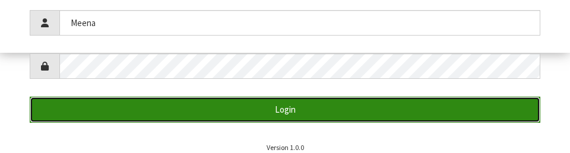
click at [488, 117] on button "Login" at bounding box center [285, 110] width 510 height 26
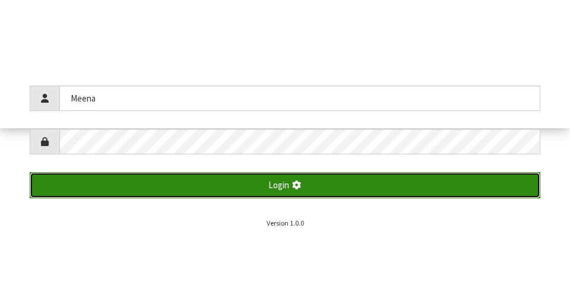
scroll to position [304, 0]
